Goal: Task Accomplishment & Management: Manage account settings

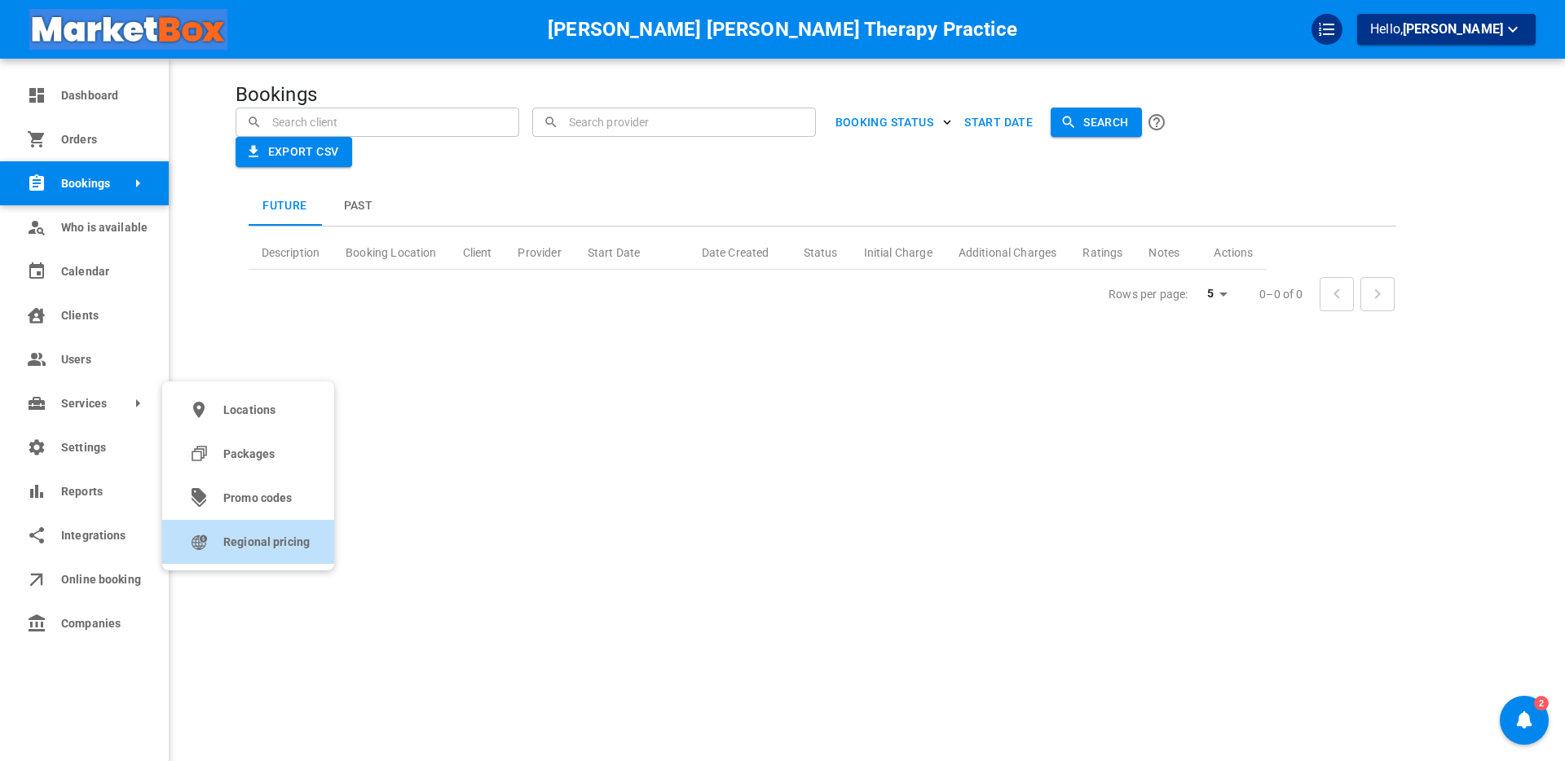
click at [239, 547] on span "Regional pricing" at bounding box center [266, 542] width 86 height 17
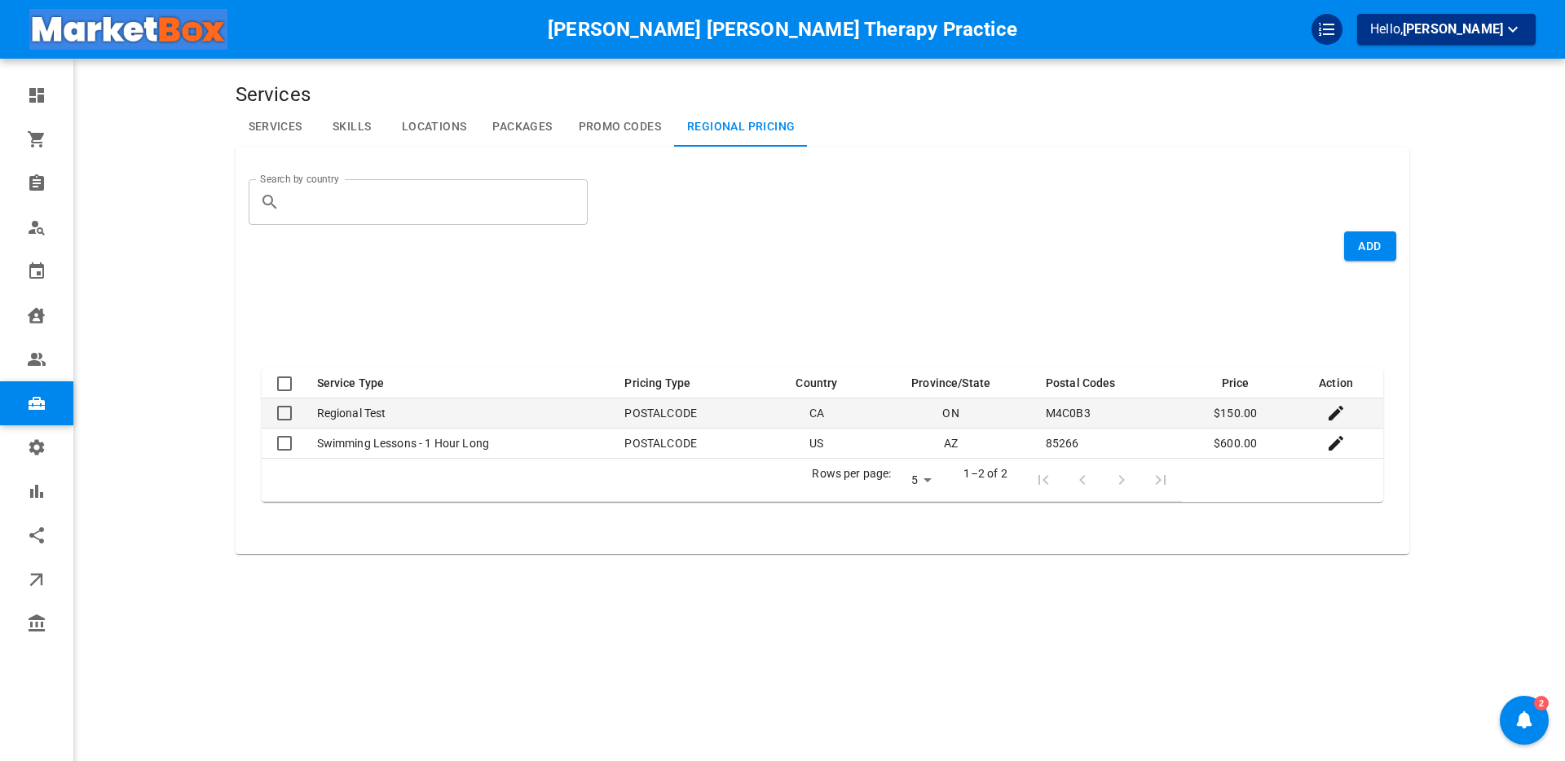
click at [1060, 411] on td "M4C0B3" at bounding box center [1107, 414] width 149 height 30
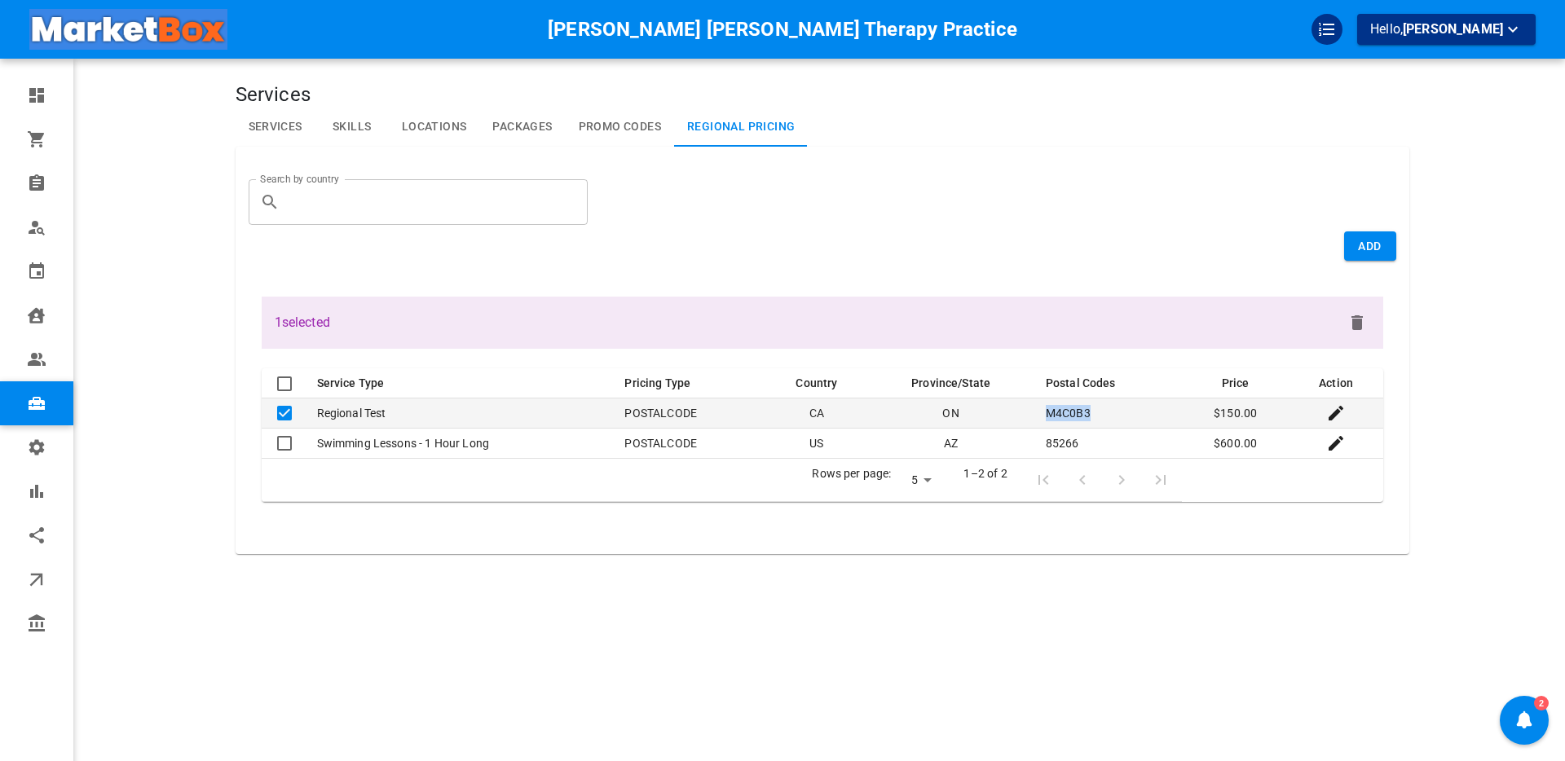
click at [1060, 411] on td "M4C0B3" at bounding box center [1107, 414] width 149 height 30
checkbox input "false"
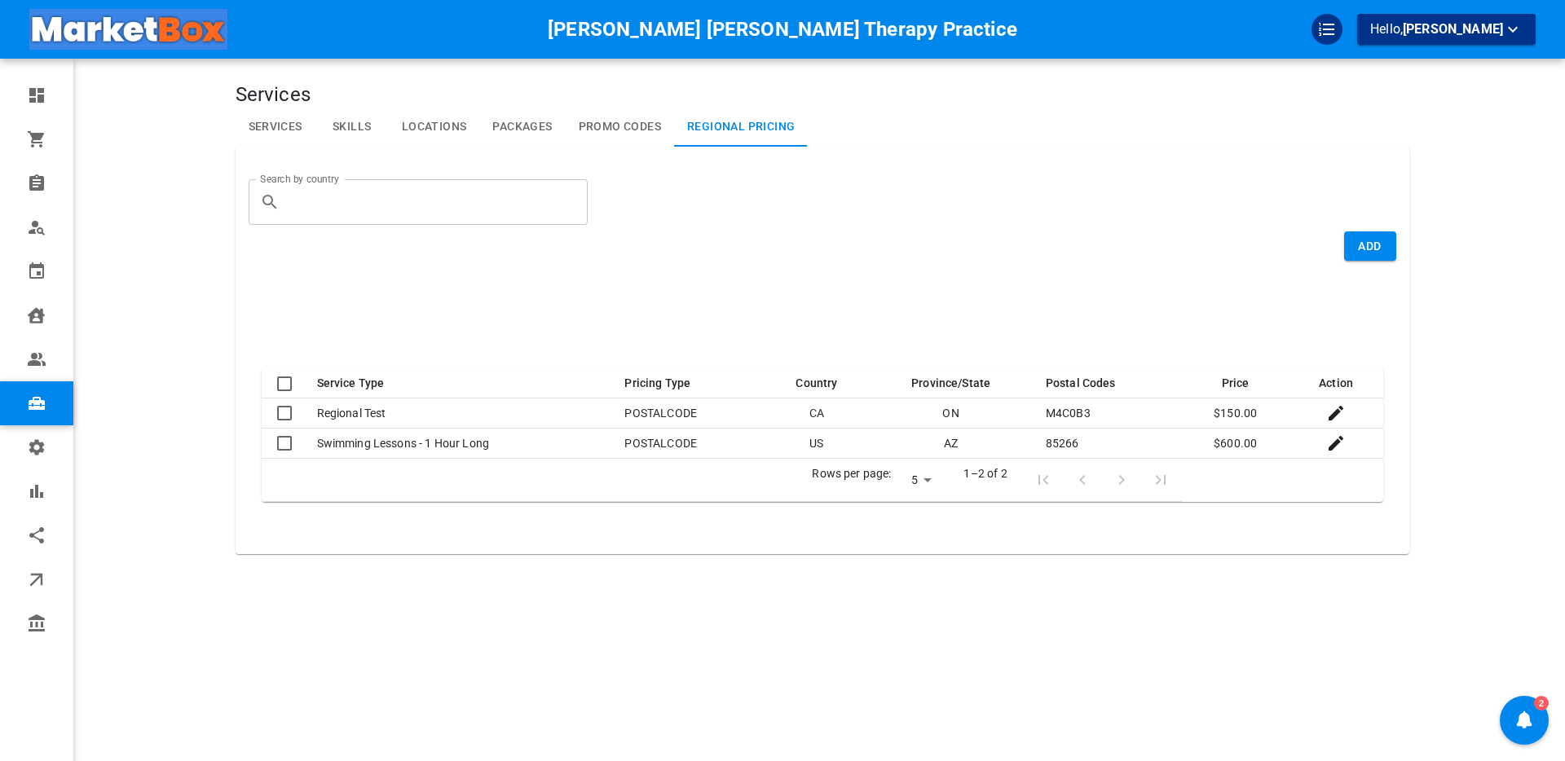
click at [1441, 425] on main at bounding box center [1472, 404] width 127 height 761
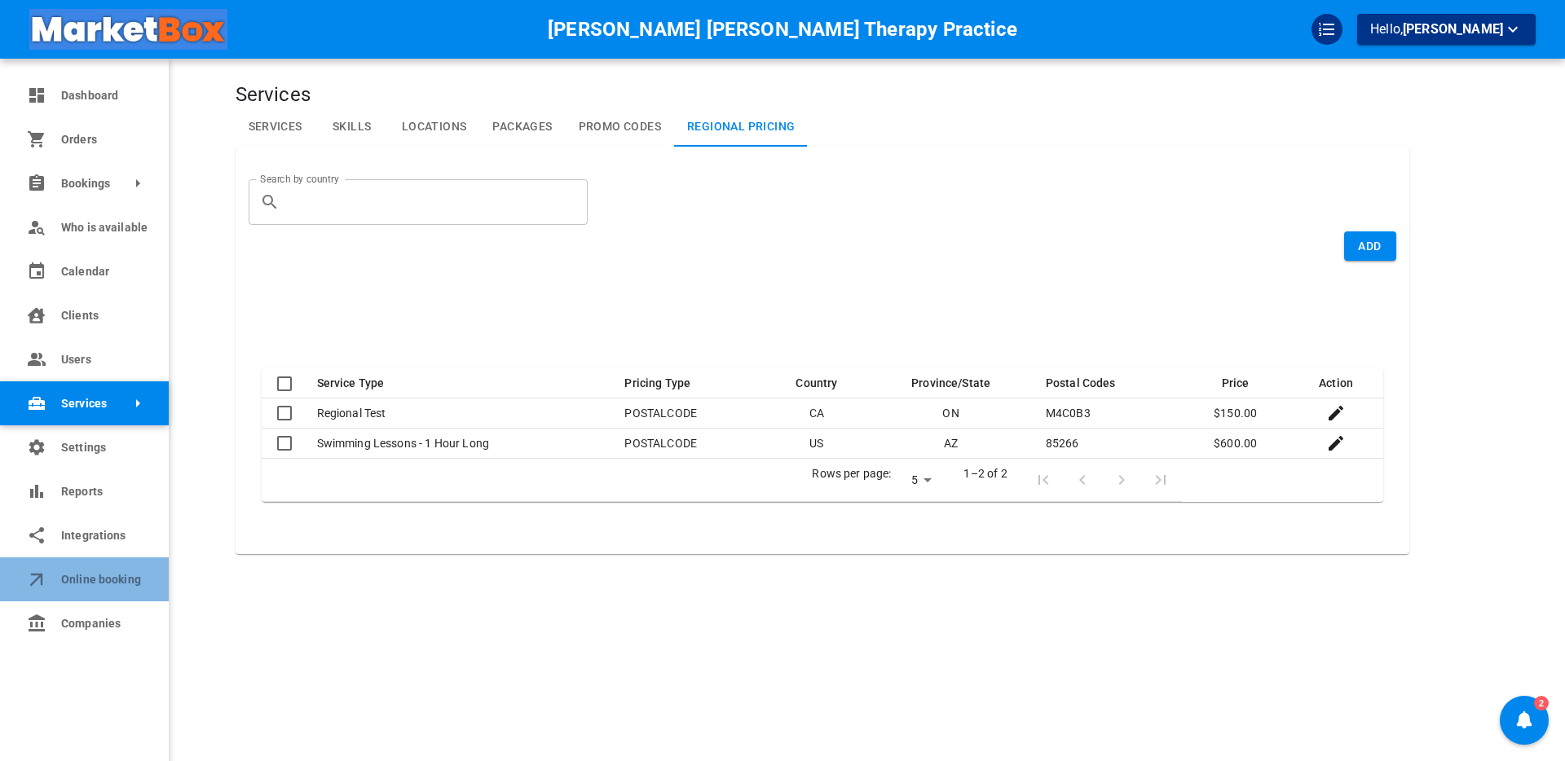
click at [55, 579] on link "Online booking" at bounding box center [84, 580] width 169 height 44
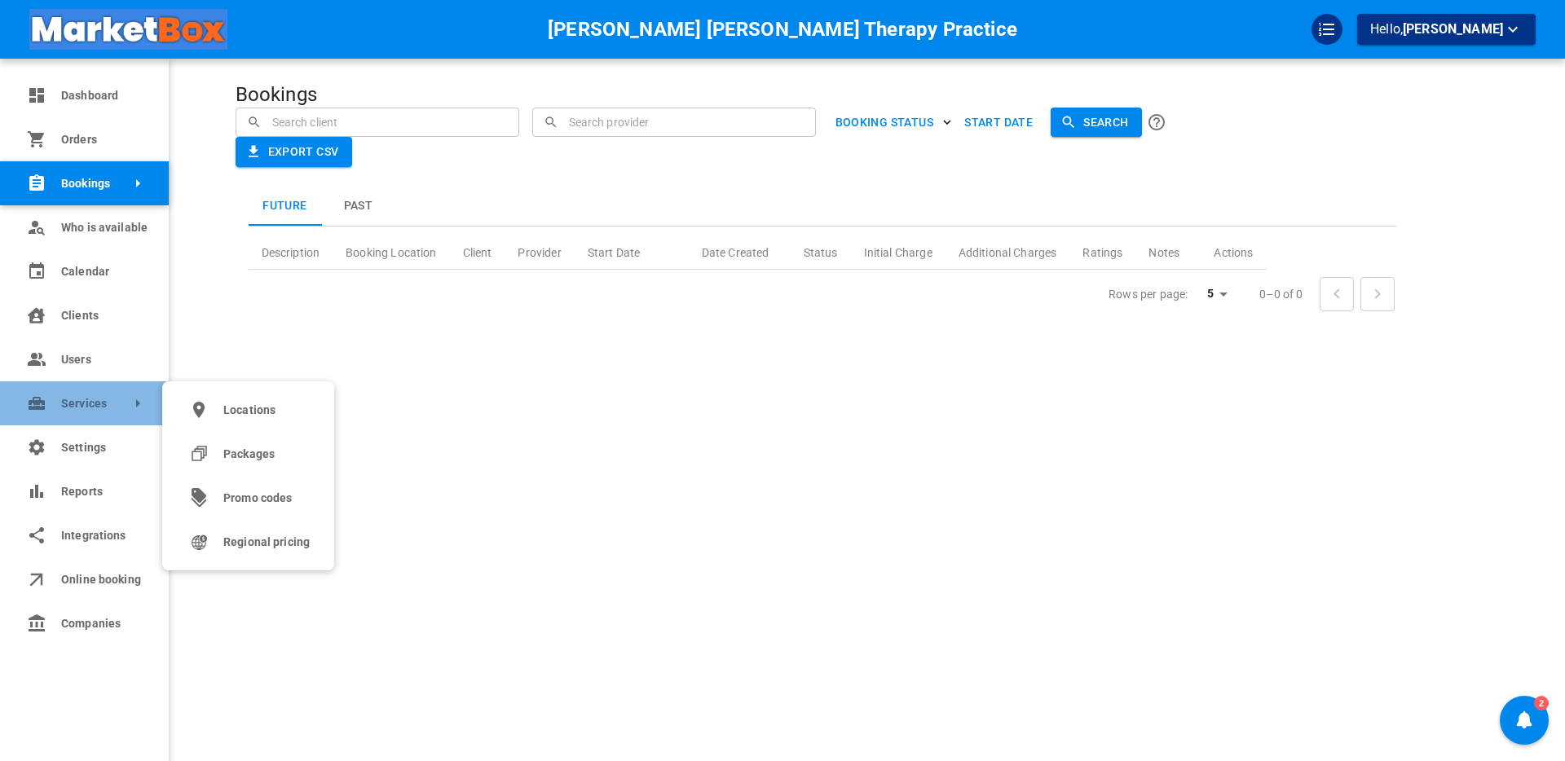
click at [61, 397] on span "Services" at bounding box center [61, 403] width 0 height 17
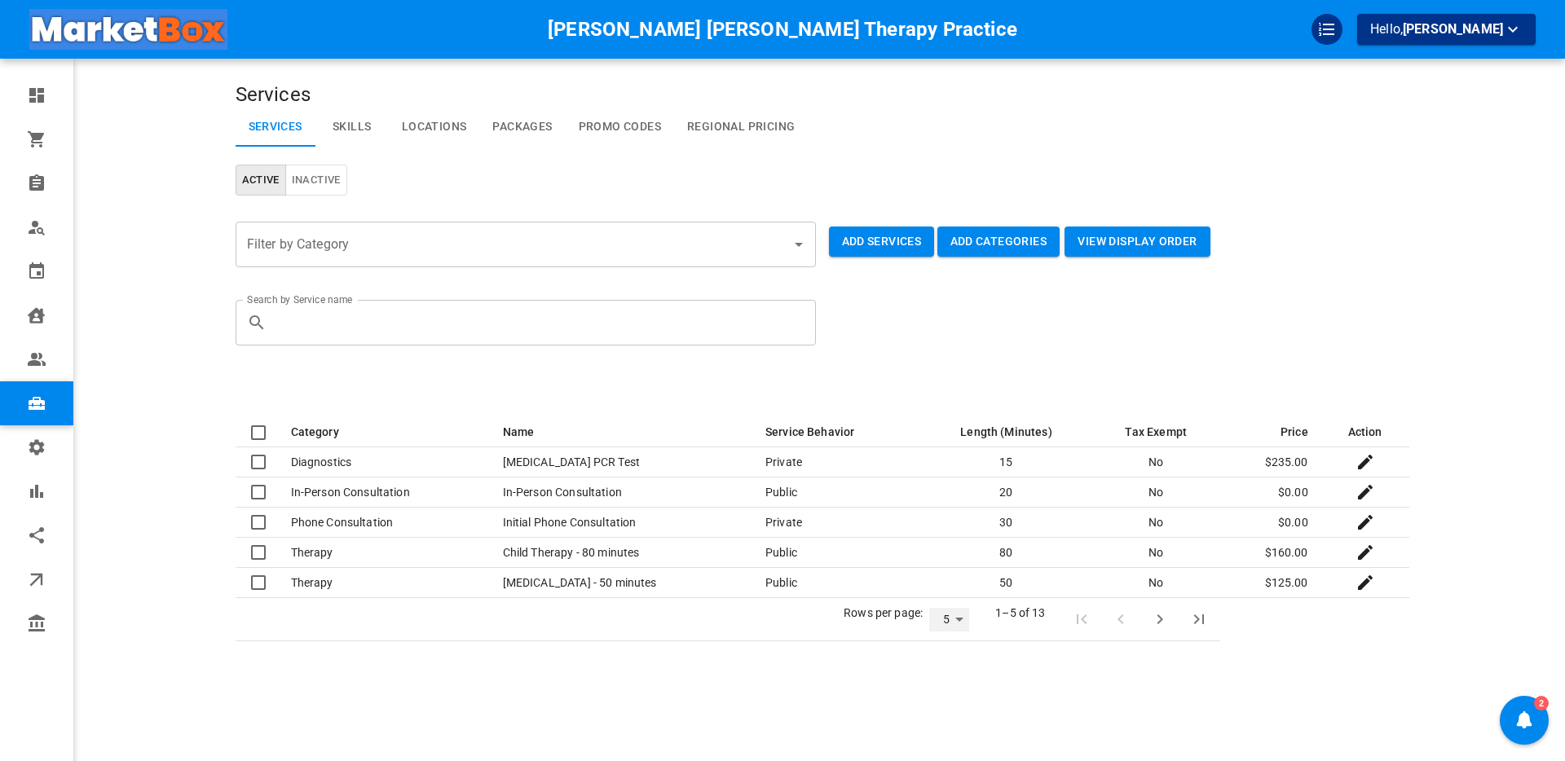
click at [955, 618] on select "5 10 25" at bounding box center [949, 620] width 40 height 24
select select "25"
click at [929, 632] on select "5 10 25" at bounding box center [949, 620] width 40 height 24
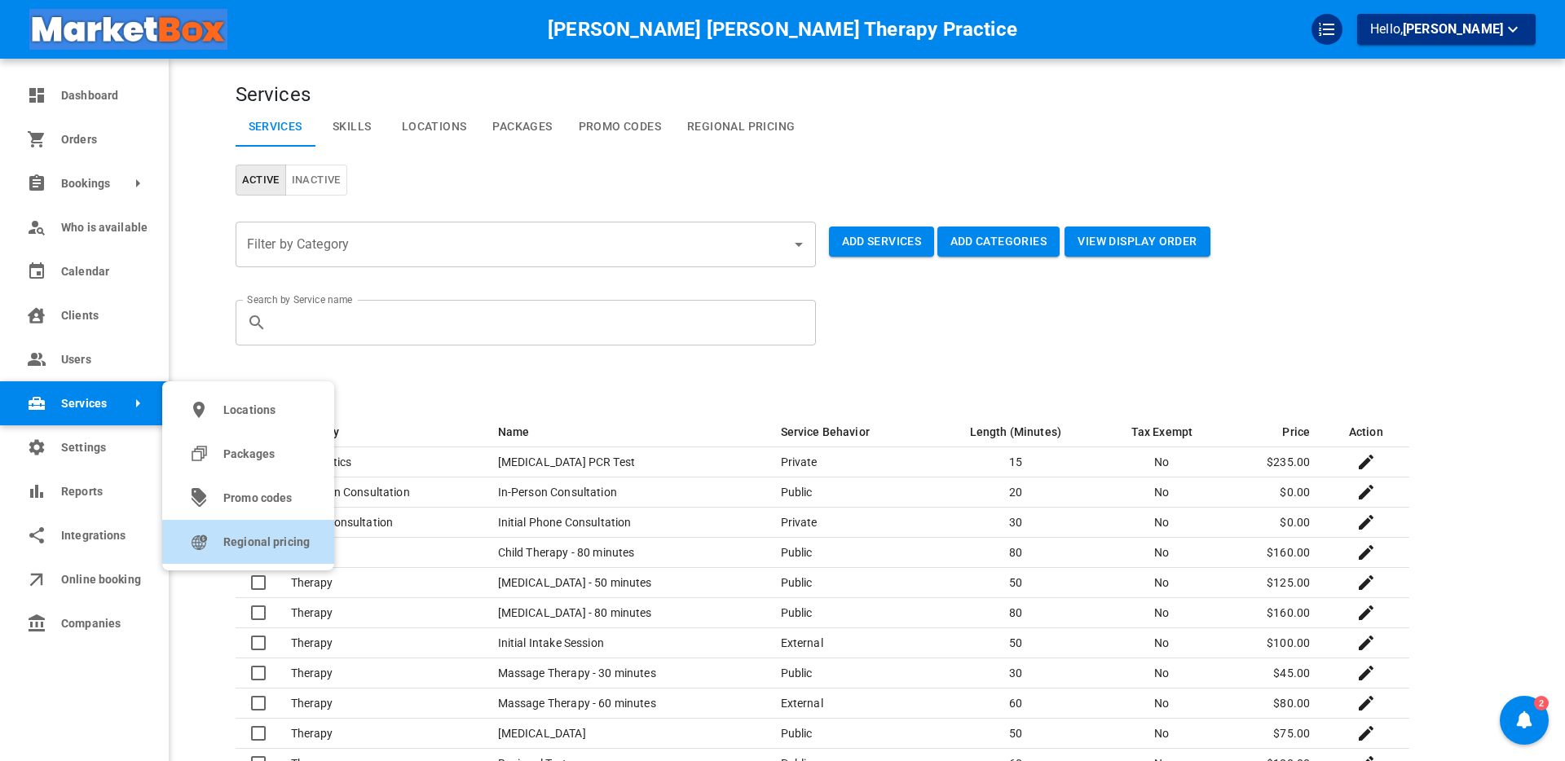
click at [262, 545] on span "Regional pricing" at bounding box center [266, 542] width 86 height 17
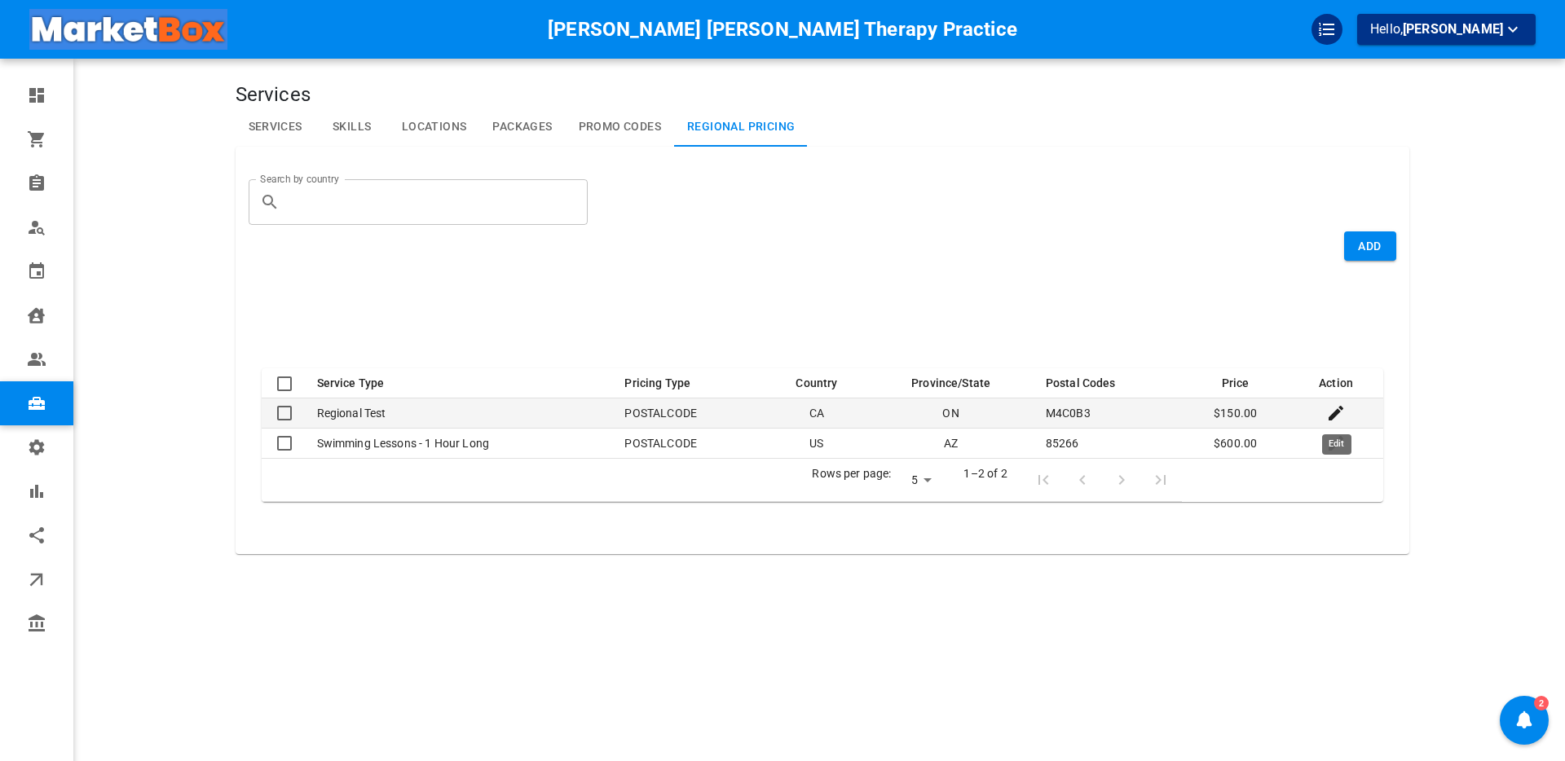
click at [1335, 417] on icon "Edit" at bounding box center [1336, 414] width 20 height 20
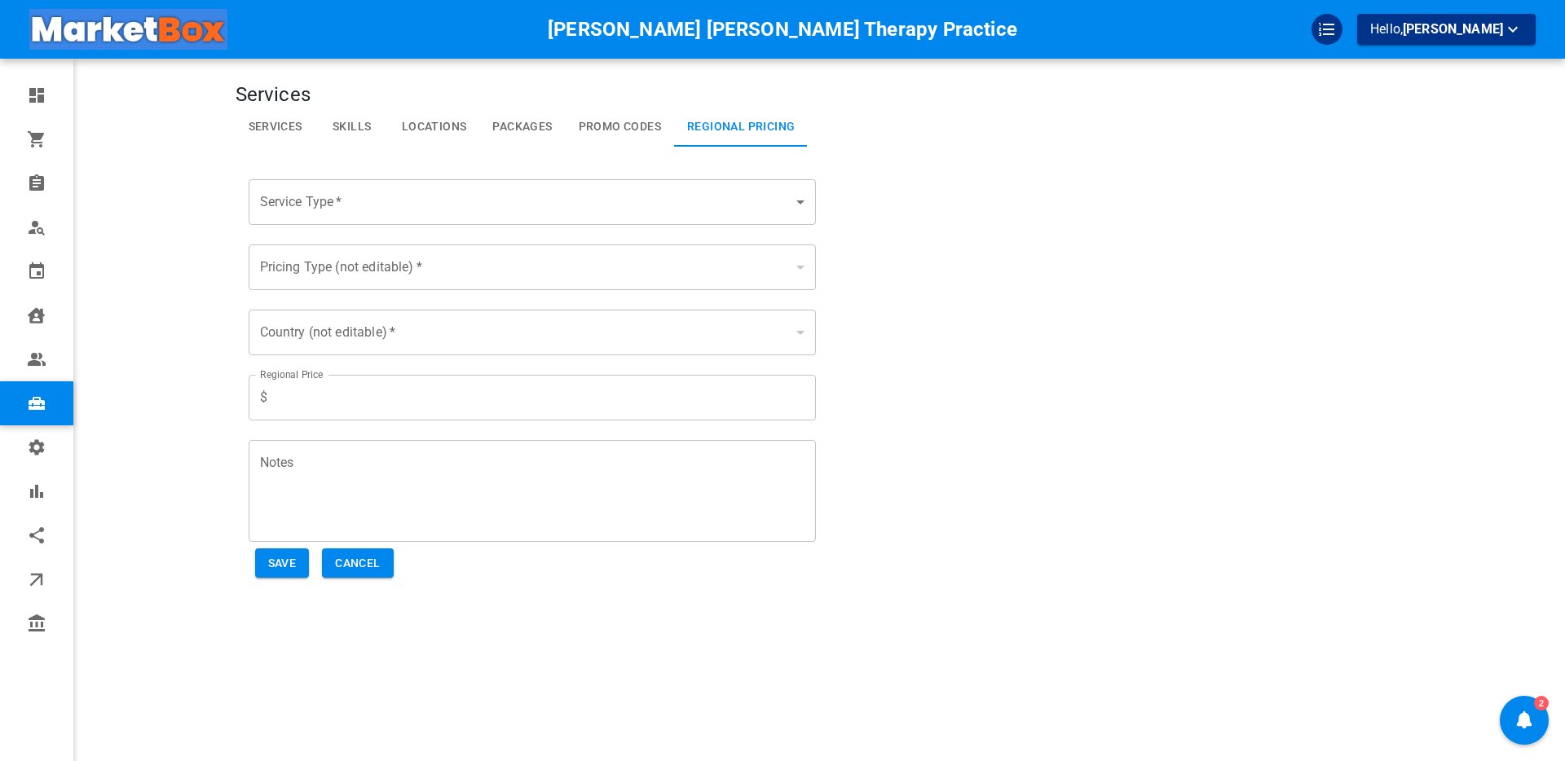
type input "Regional Test"
type input "Pricing by Zip / Postal Code"
type input "[GEOGRAPHIC_DATA]"
type input "150"
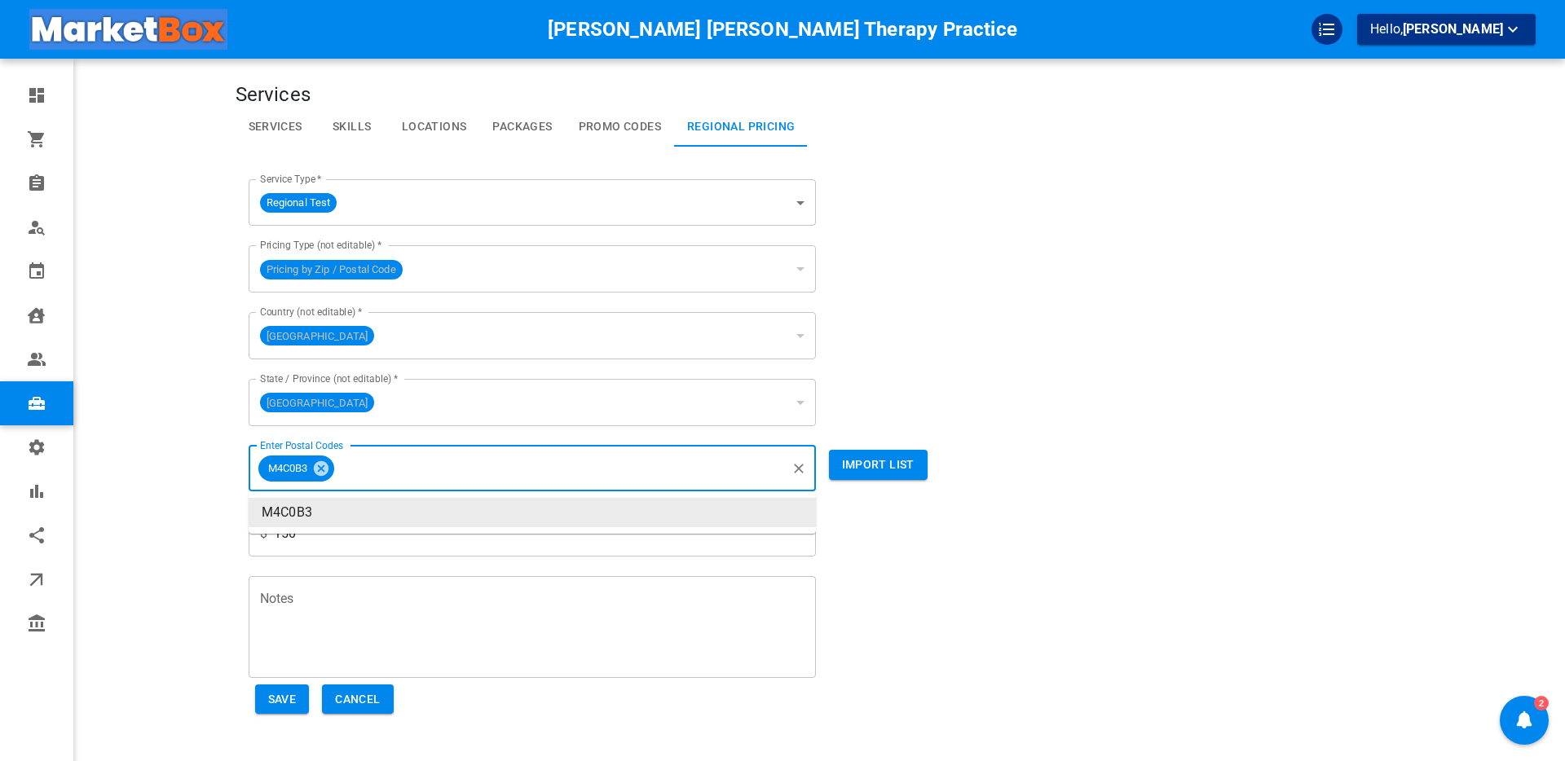
click at [373, 469] on input "Enter Postal Codes" at bounding box center [560, 468] width 447 height 31
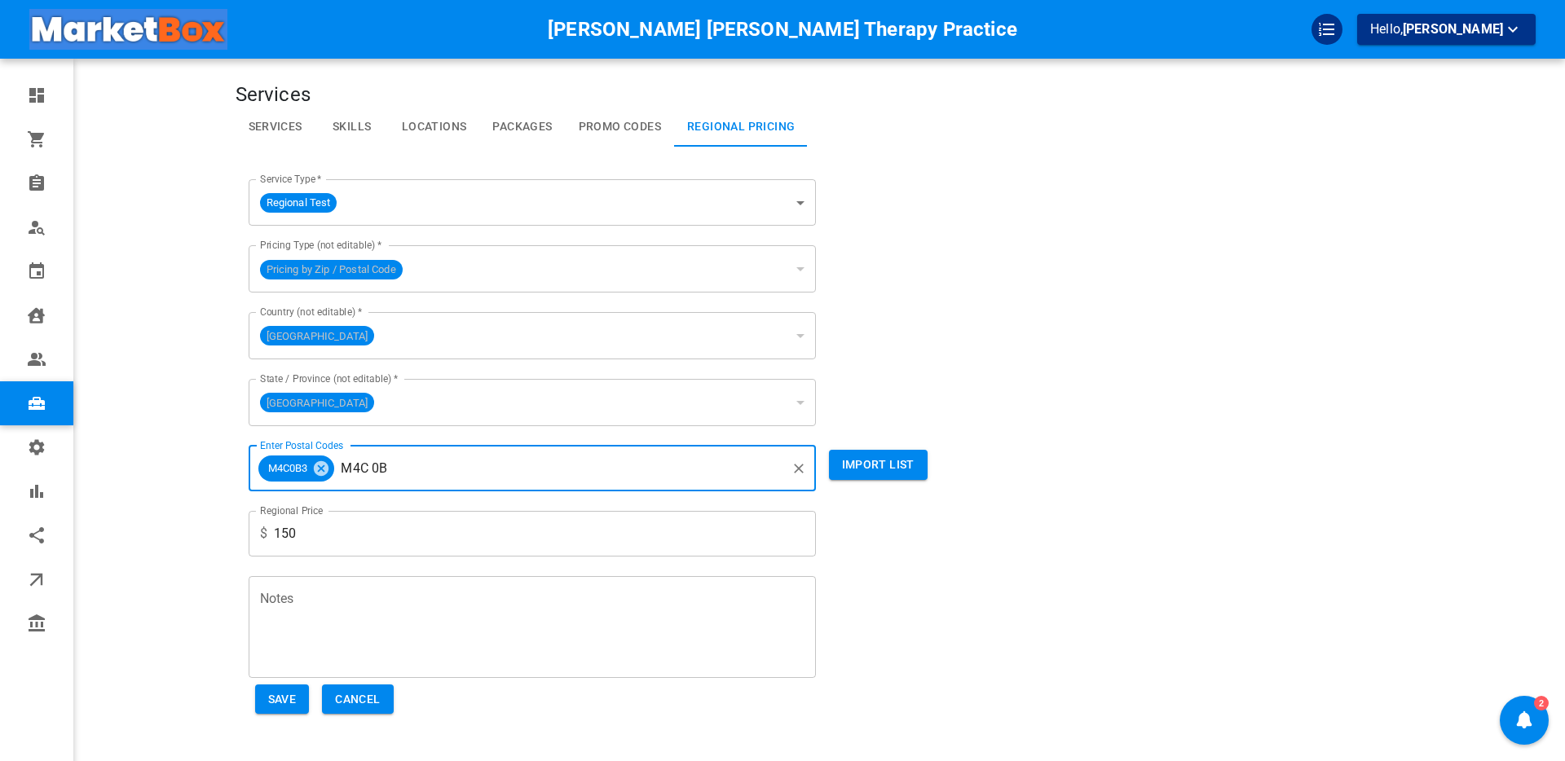
type input "M4C 0B3"
click at [407, 469] on icon at bounding box center [403, 469] width 18 height 18
click at [378, 695] on button "Cancel" at bounding box center [357, 700] width 71 height 30
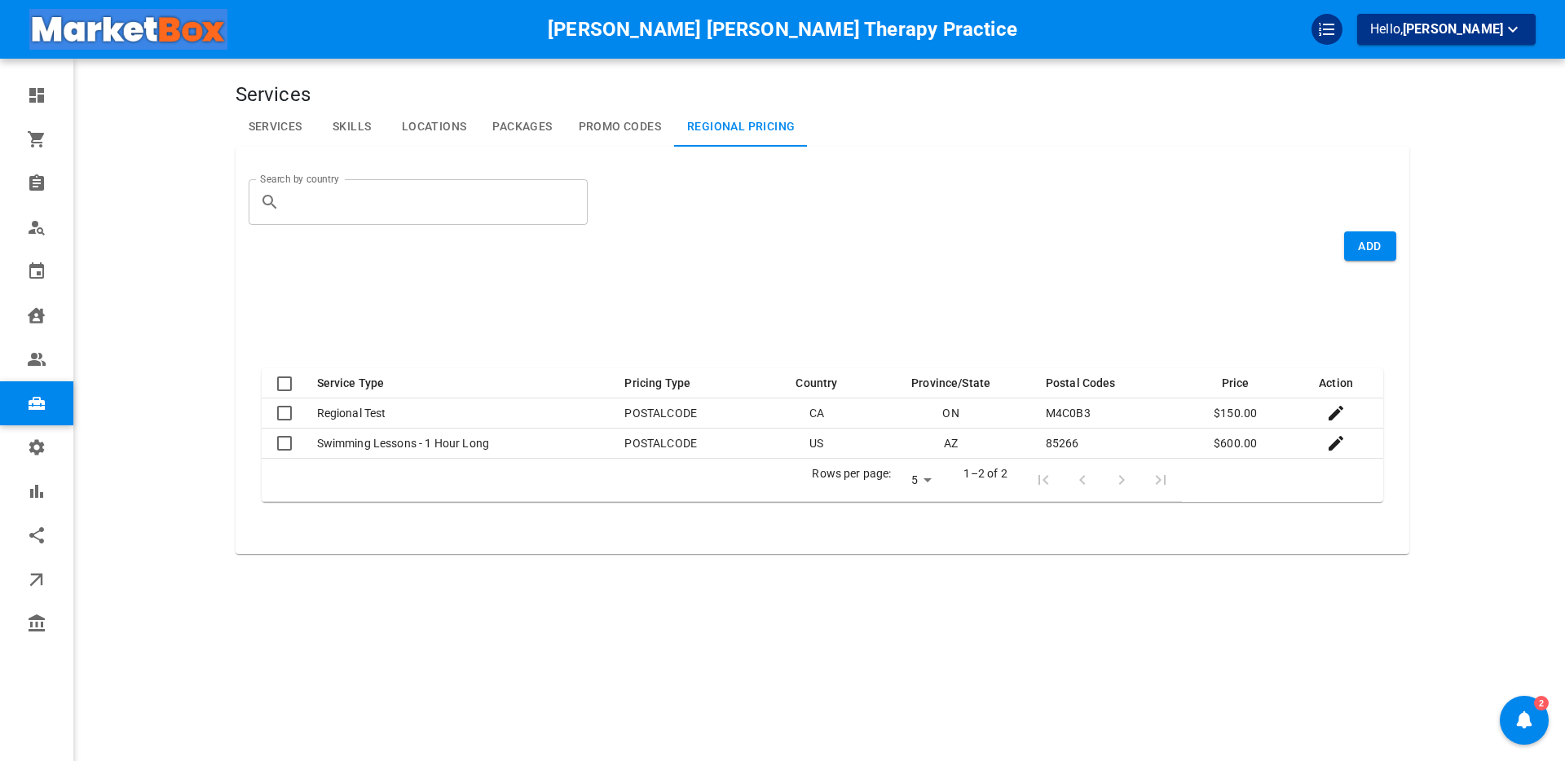
click at [277, 127] on link "Services" at bounding box center [276, 127] width 80 height 39
select select "25"
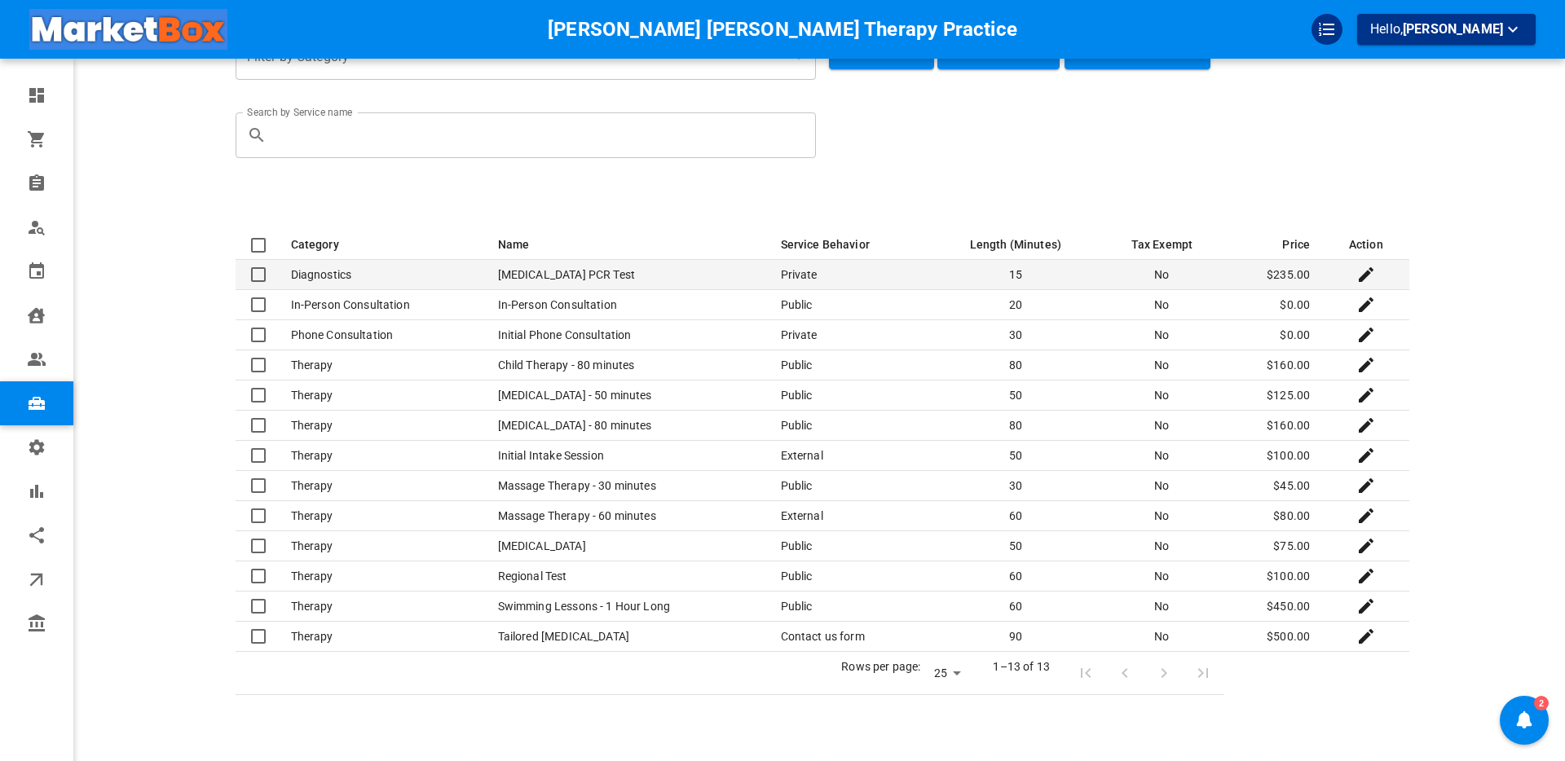
scroll to position [223, 0]
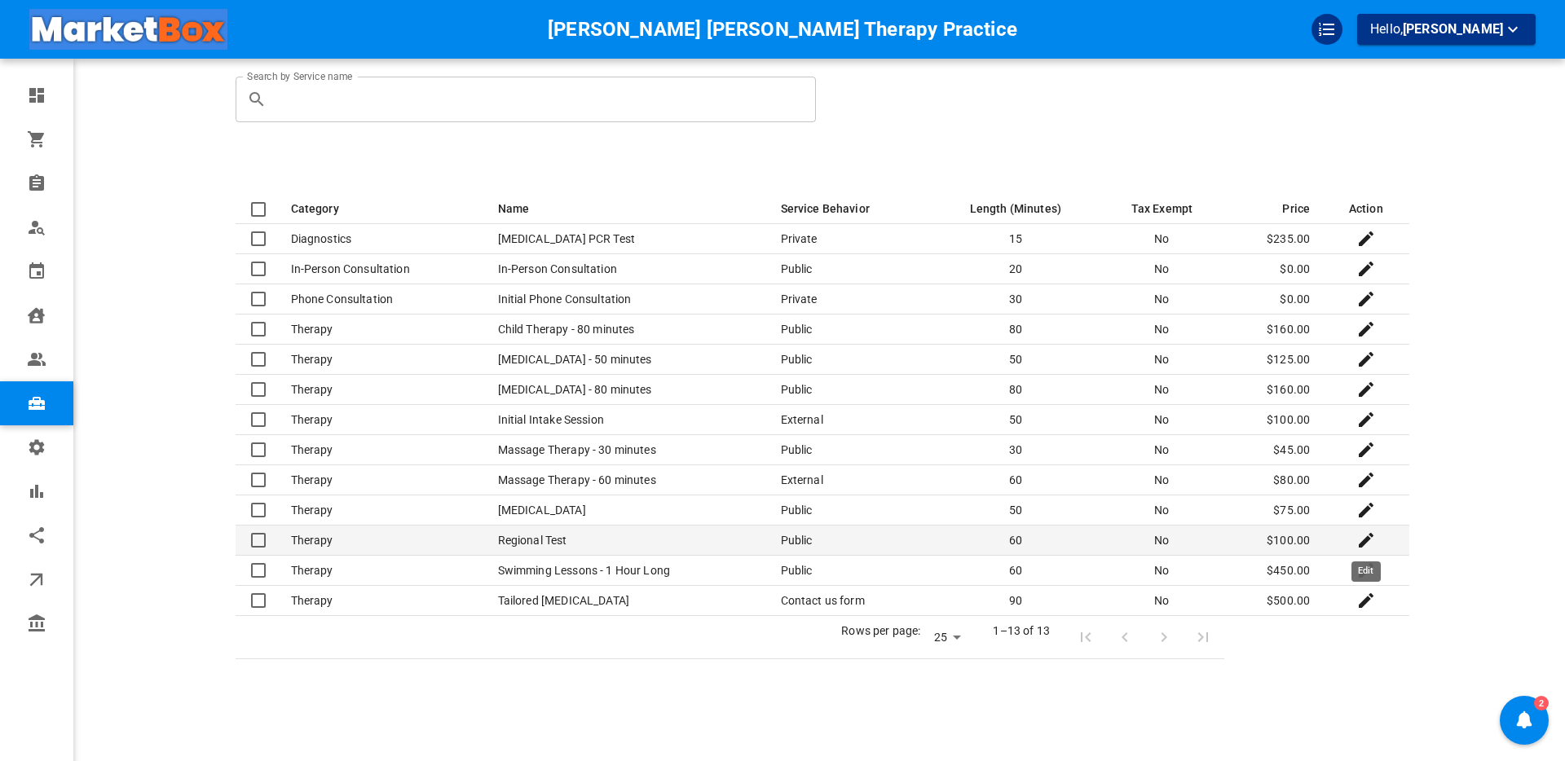
click at [1365, 542] on icon "Edit" at bounding box center [1366, 540] width 15 height 15
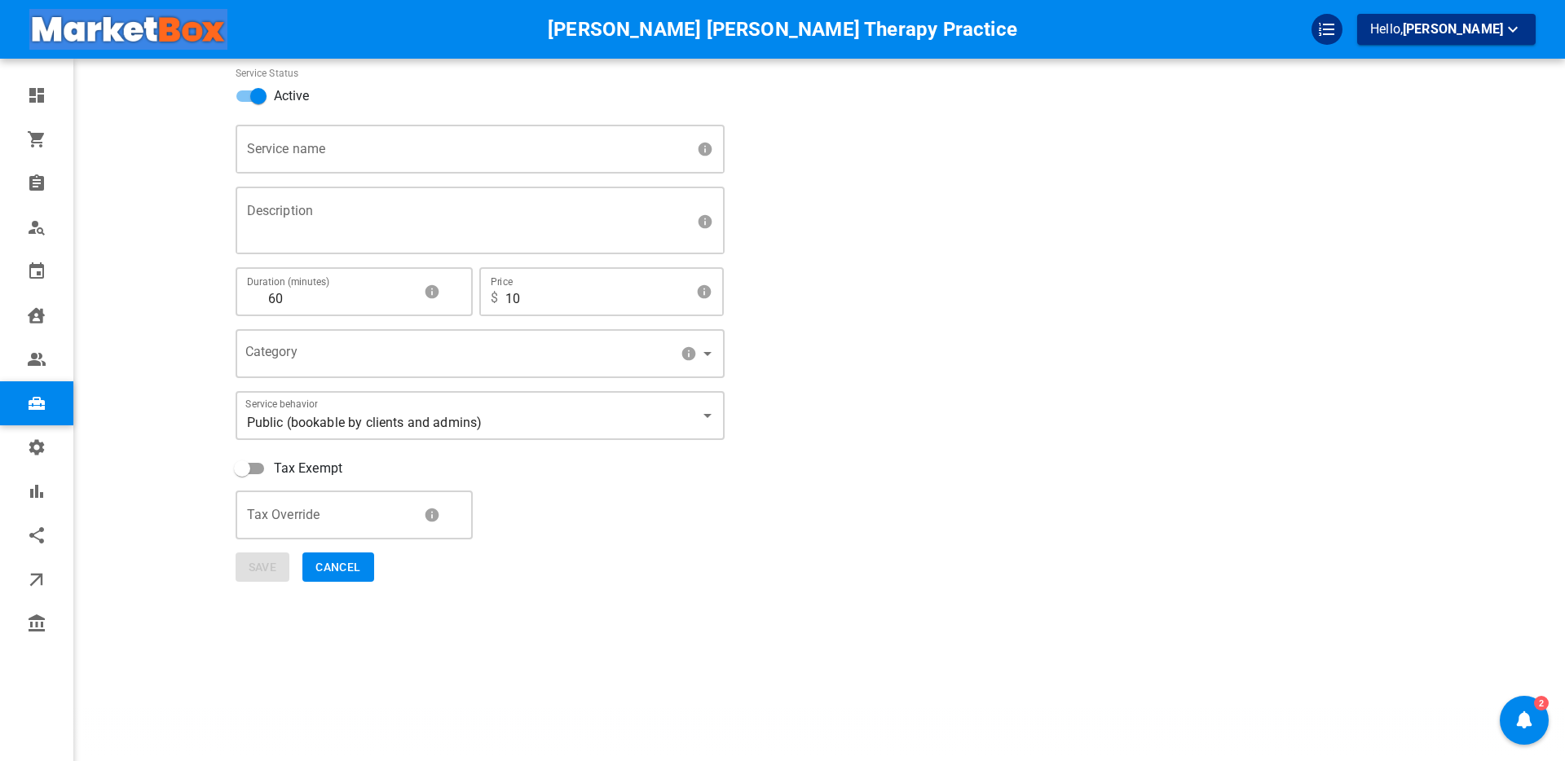
scroll to position [100, 0]
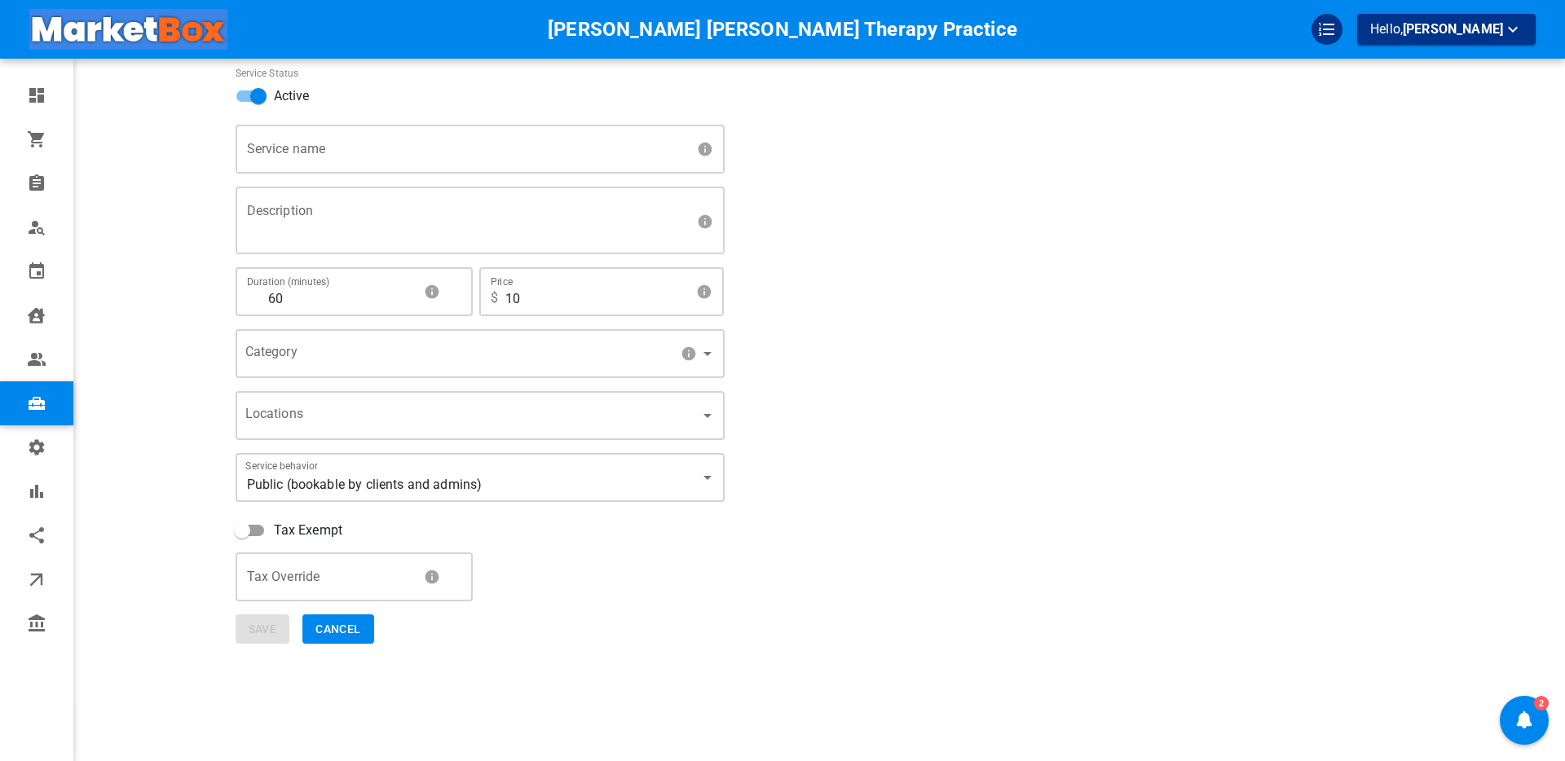
type input "Regional Test"
type textarea "regional $100 test"
type input "100"
type input "c74cfa98-c054-47e8-8895-aac74004528d"
type input "[object Object],[object Object],[object Object],[object Object],[object Object]…"
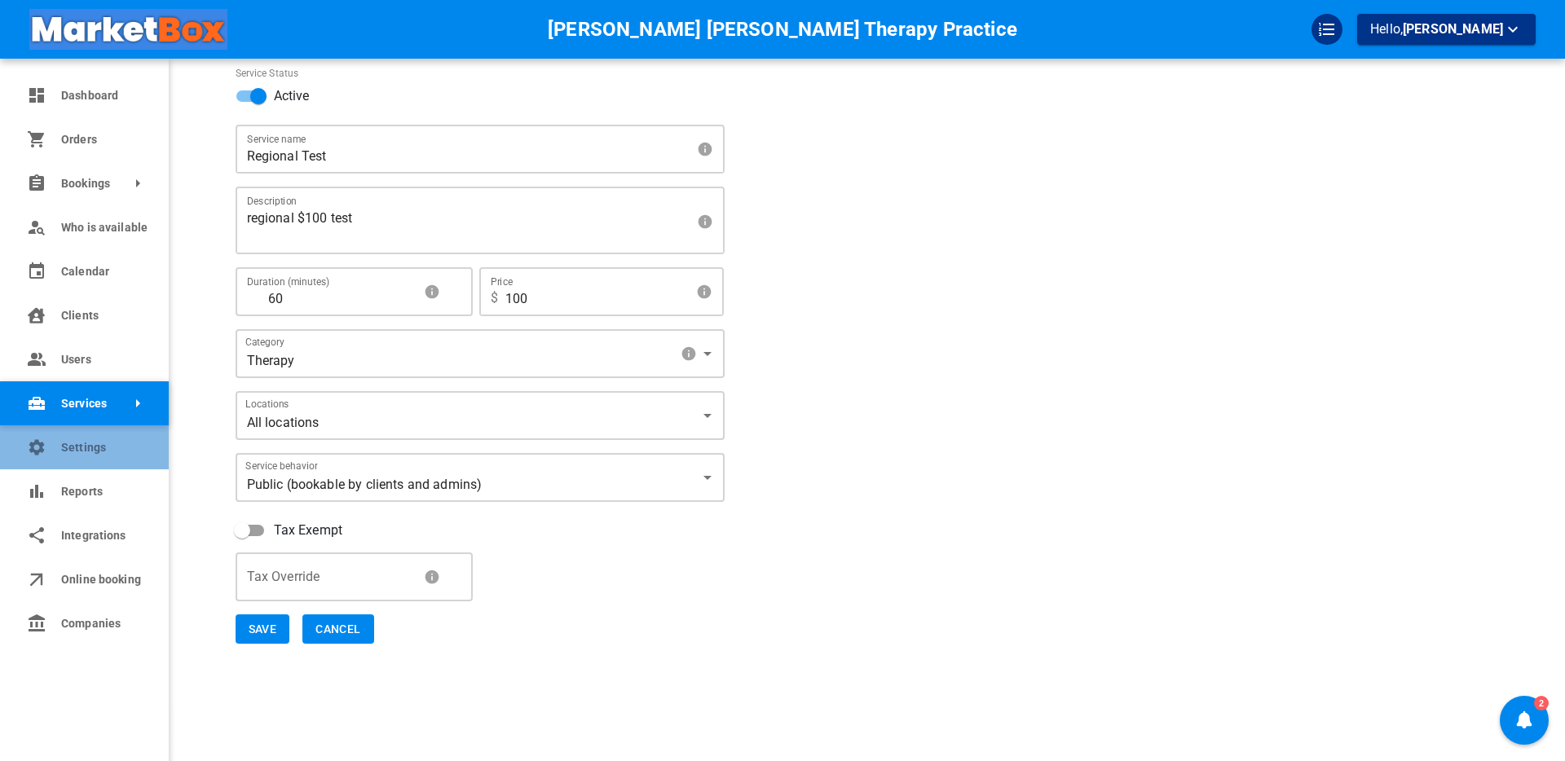
click at [38, 447] on icon at bounding box center [37, 448] width 20 height 20
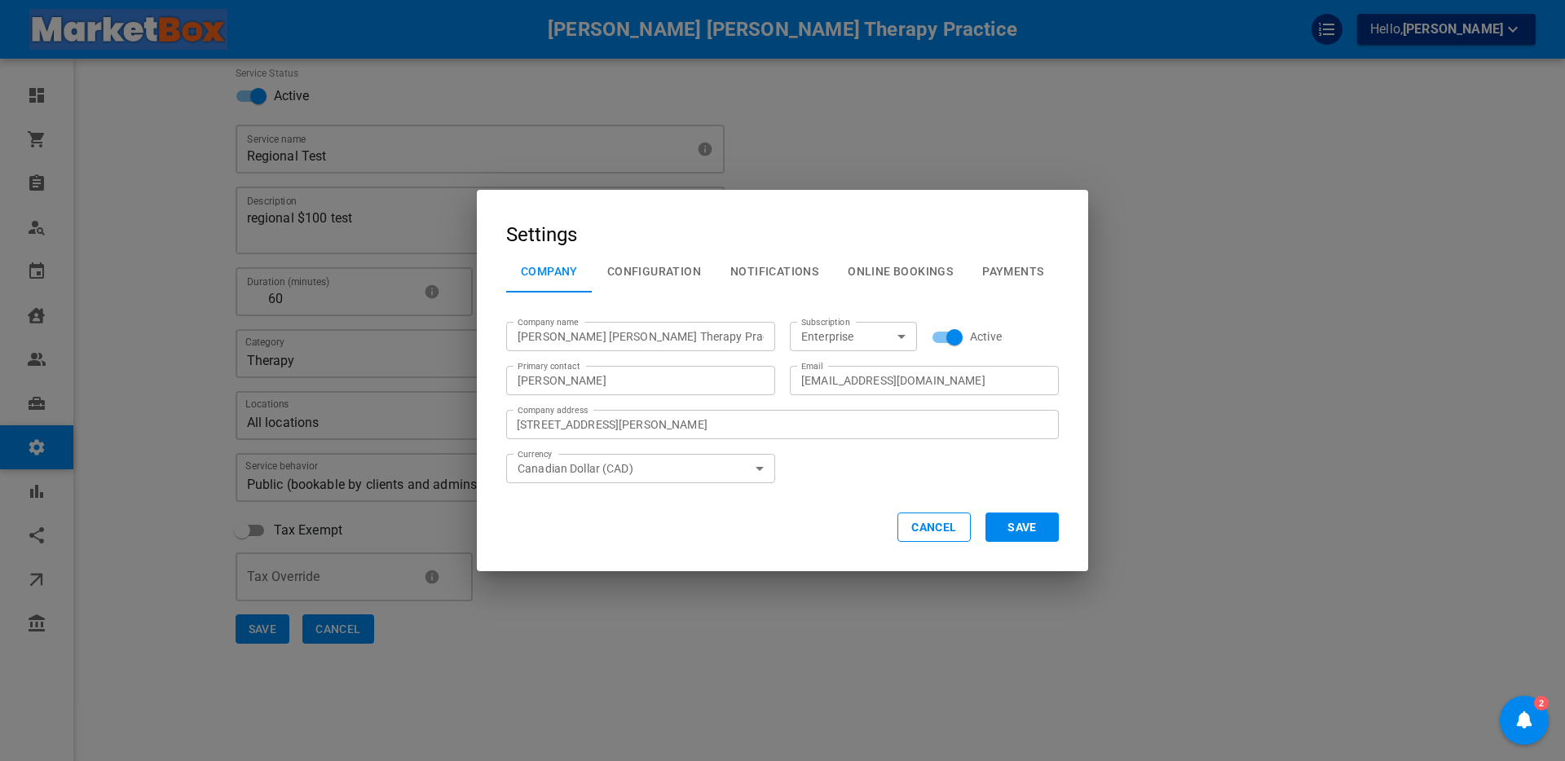
click at [655, 272] on button "Configuration" at bounding box center [654, 271] width 123 height 42
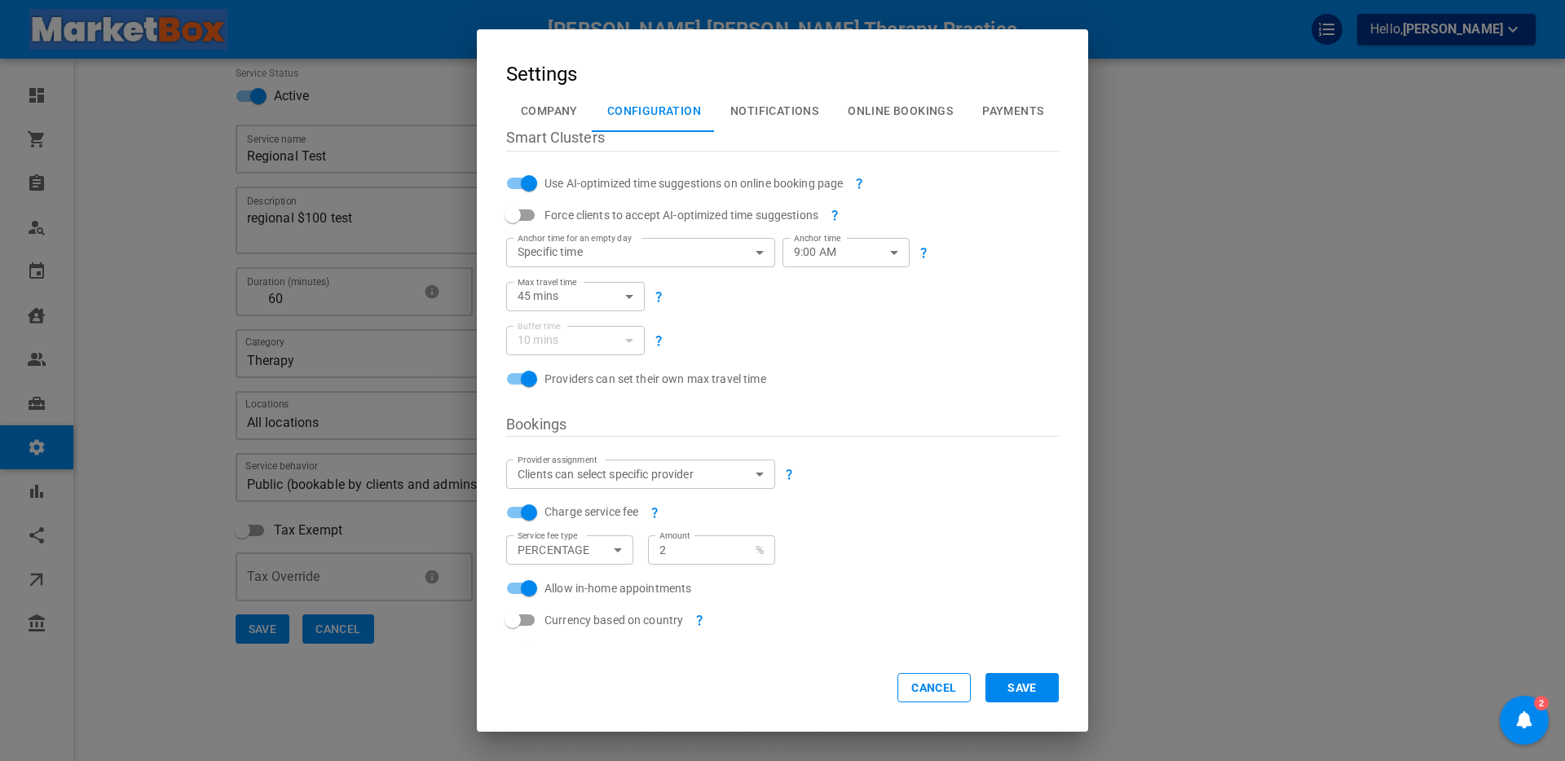
scroll to position [25, 0]
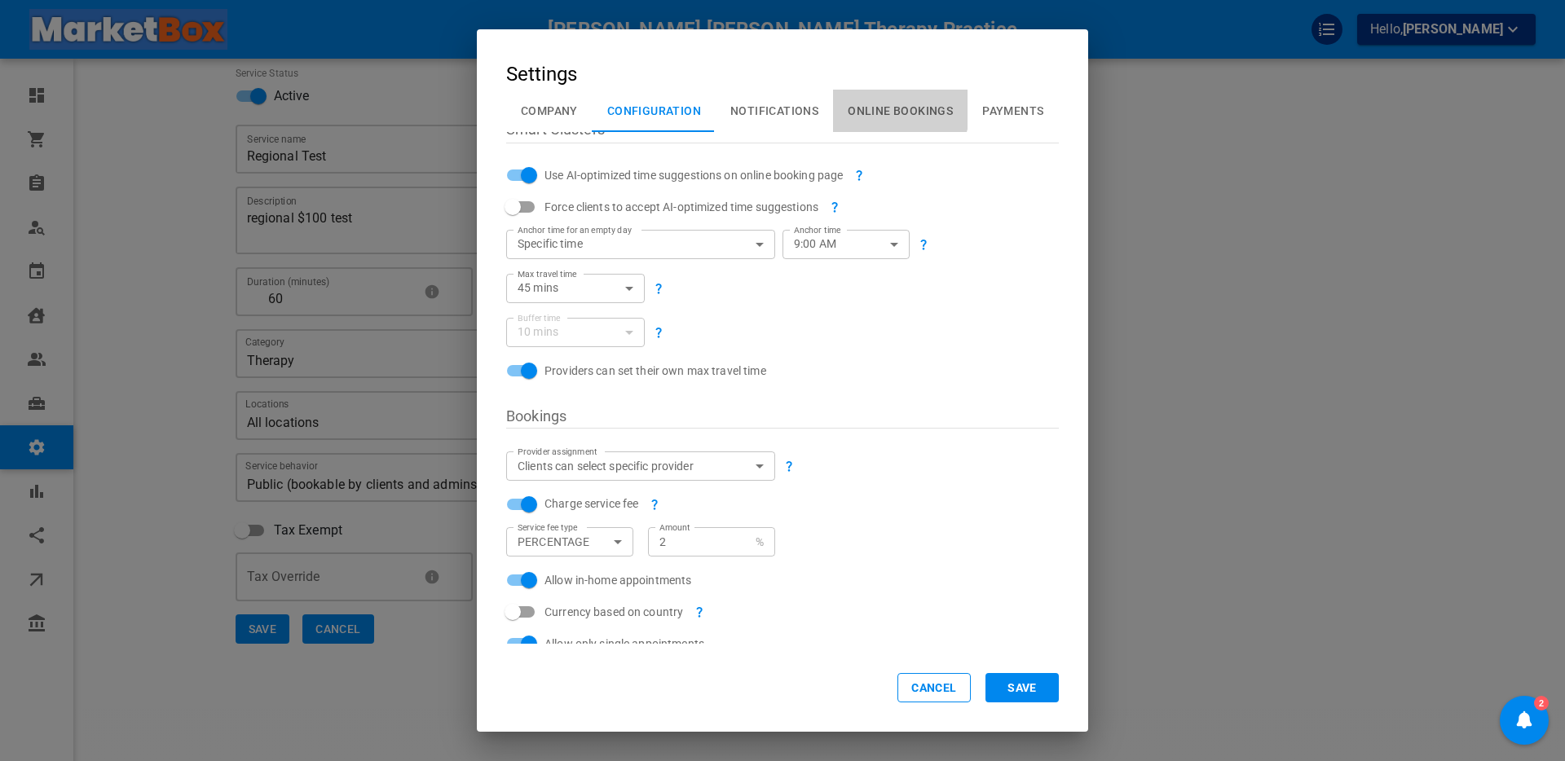
click at [879, 108] on button "Online Bookings" at bounding box center [900, 111] width 135 height 42
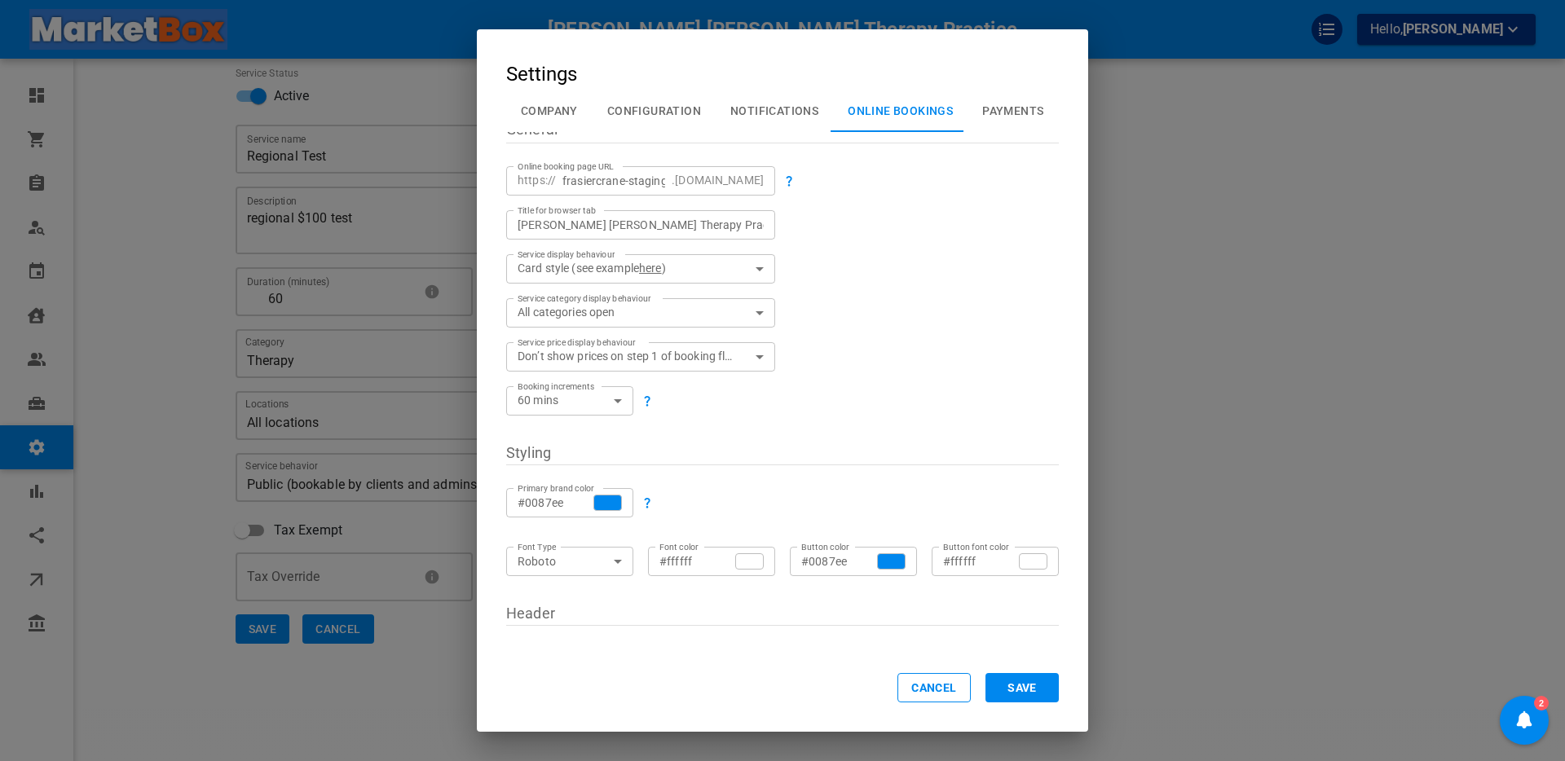
scroll to position [0, 0]
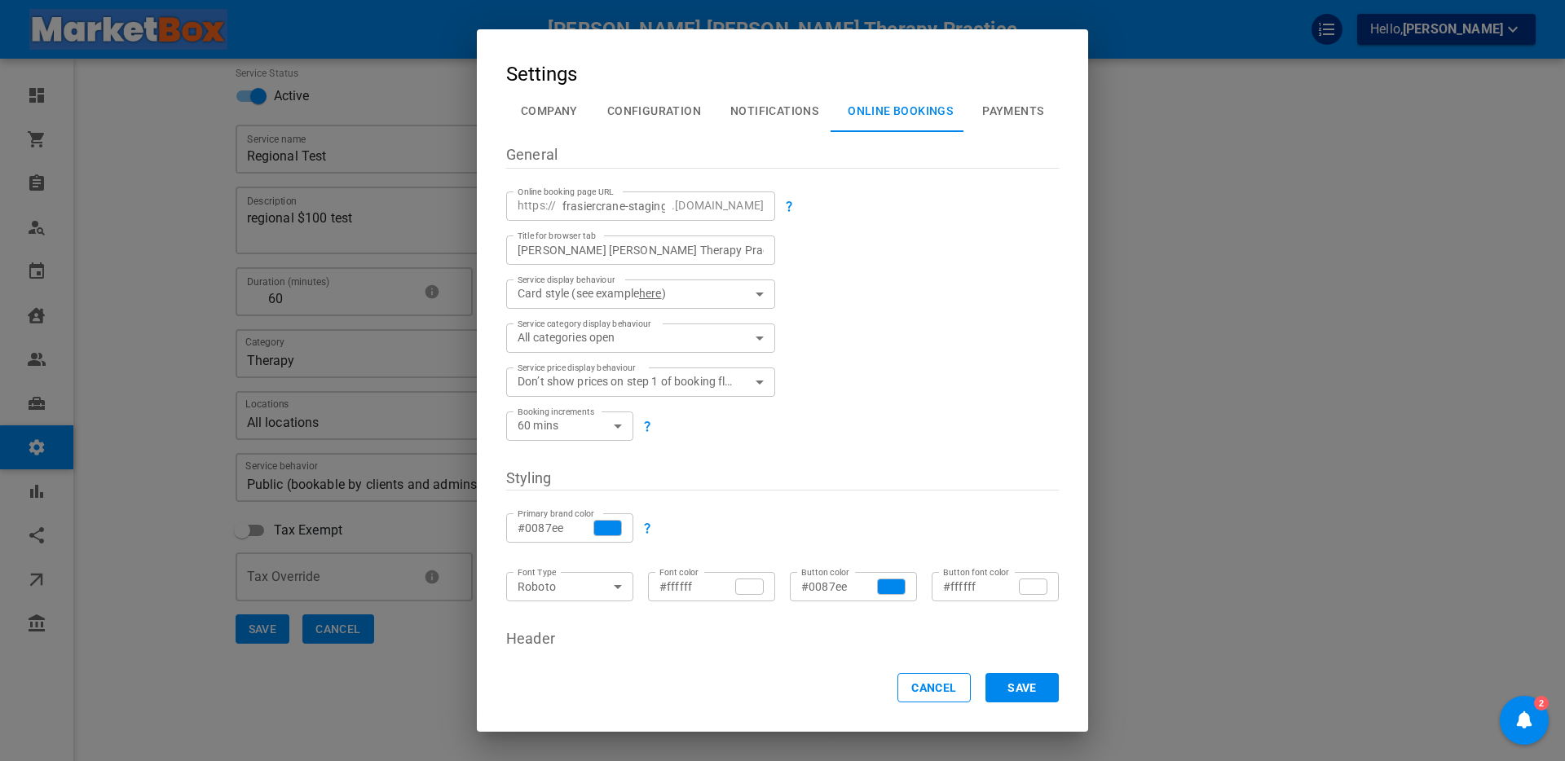
click at [653, 377] on body "[PERSON_NAME] [PERSON_NAME] Therapy Practice Hello, [PERSON_NAME] Dashboard Ord…" at bounding box center [782, 331] width 1565 height 862
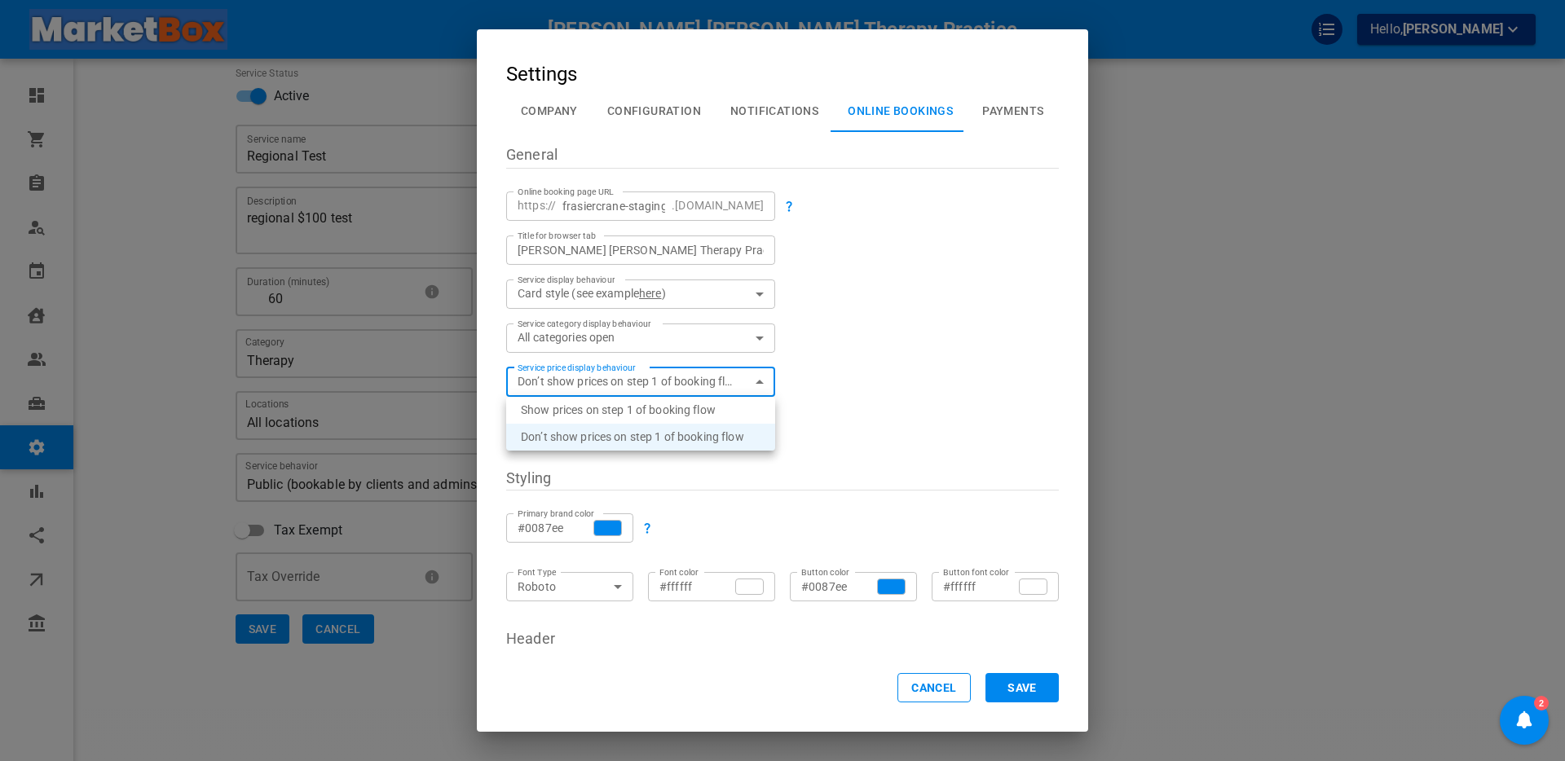
click at [597, 410] on li "Show prices on step 1 of booking flow" at bounding box center [640, 410] width 269 height 27
type input "true"
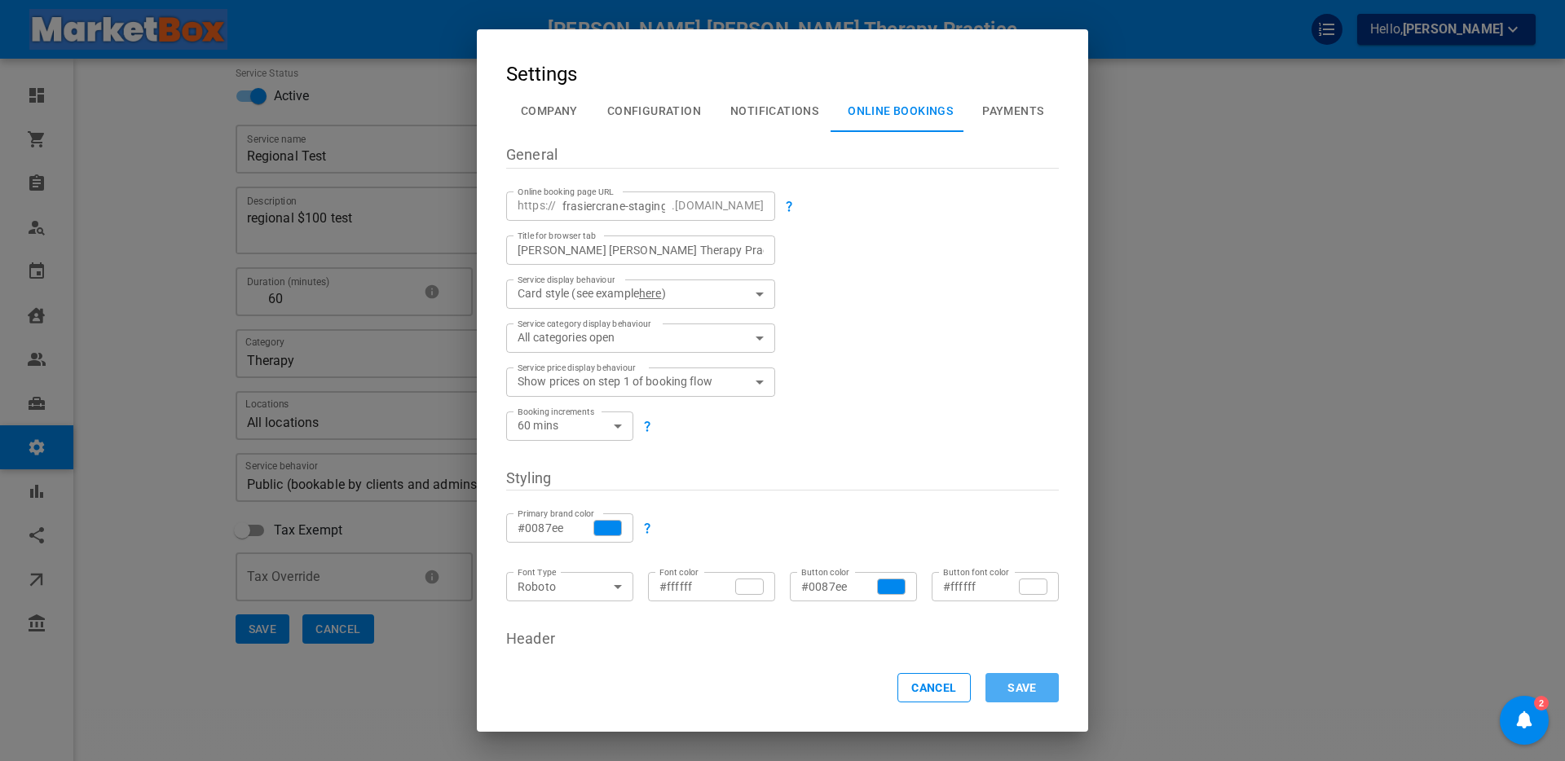
click at [1010, 689] on button "Save" at bounding box center [1022, 687] width 73 height 29
click at [1023, 690] on button "Save" at bounding box center [1022, 687] width 73 height 29
